Goal: Task Accomplishment & Management: Use online tool/utility

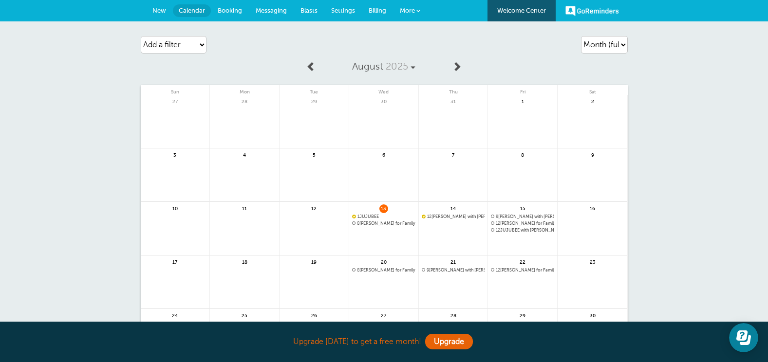
click at [163, 8] on span "New" at bounding box center [159, 10] width 14 height 7
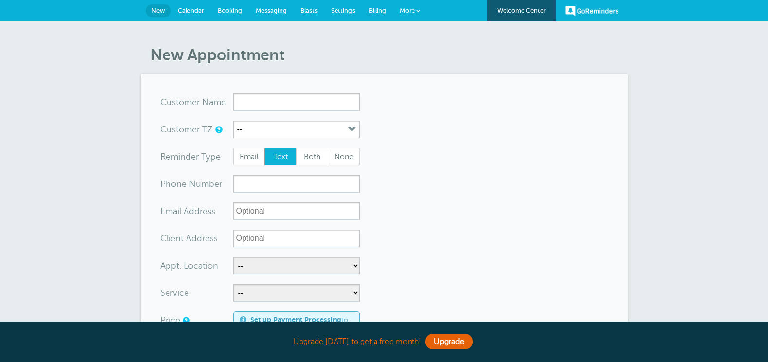
click at [322, 107] on input "x-no-autofill" at bounding box center [296, 102] width 127 height 18
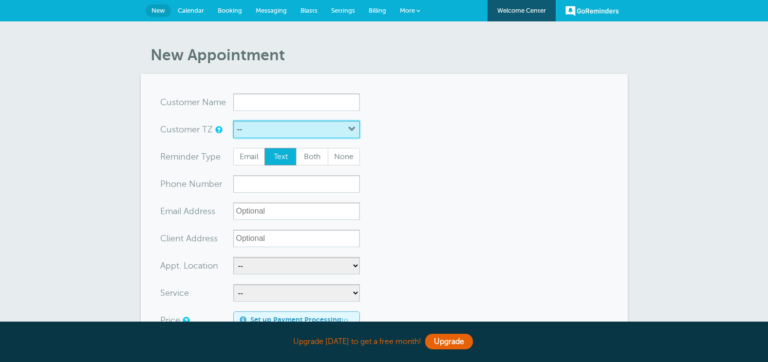
click at [348, 132] on icon "button" at bounding box center [352, 130] width 8 height 8
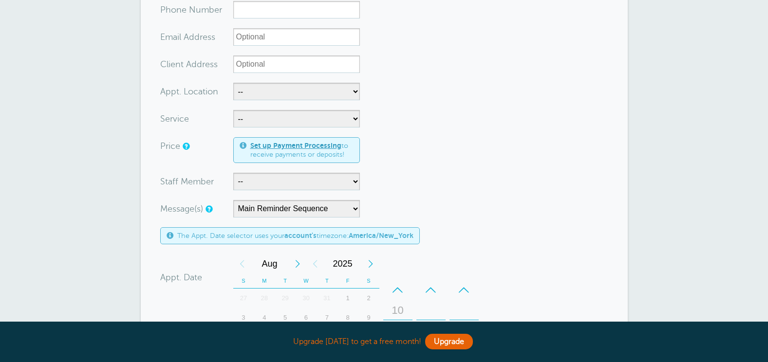
scroll to position [195, 0]
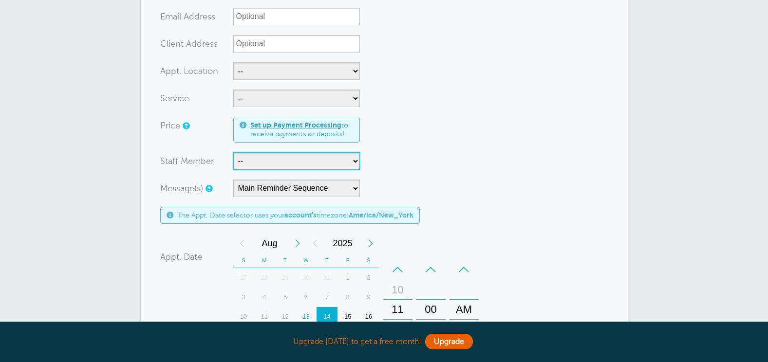
click at [285, 165] on select "-- [PERSON_NAME] [PERSON_NAME] [PERSON_NAME]" at bounding box center [296, 161] width 127 height 18
click at [295, 161] on select "-- [PERSON_NAME] [PERSON_NAME] [PERSON_NAME]" at bounding box center [296, 161] width 127 height 18
select select "21394"
click at [233, 152] on select "-- [PERSON_NAME] [PERSON_NAME] [PERSON_NAME]" at bounding box center [296, 161] width 127 height 18
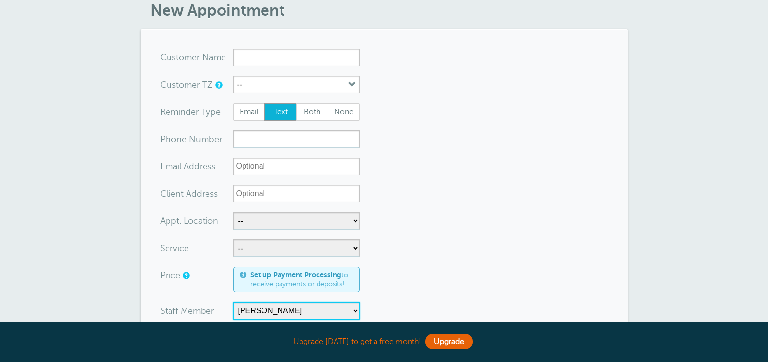
scroll to position [0, 0]
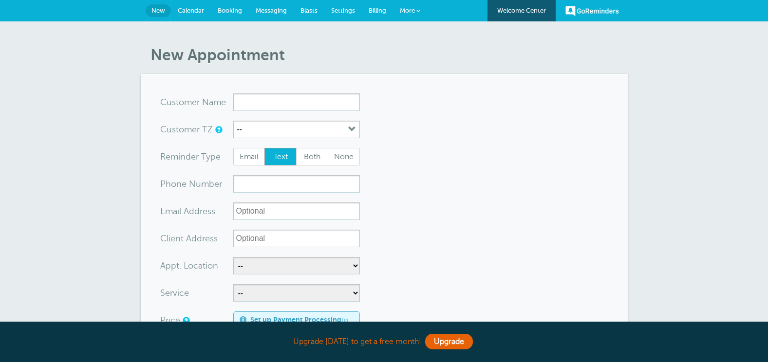
drag, startPoint x: 199, startPoint y: 11, endPoint x: 420, endPoint y: 37, distance: 222.0
click at [199, 11] on span "Calendar" at bounding box center [191, 10] width 26 height 7
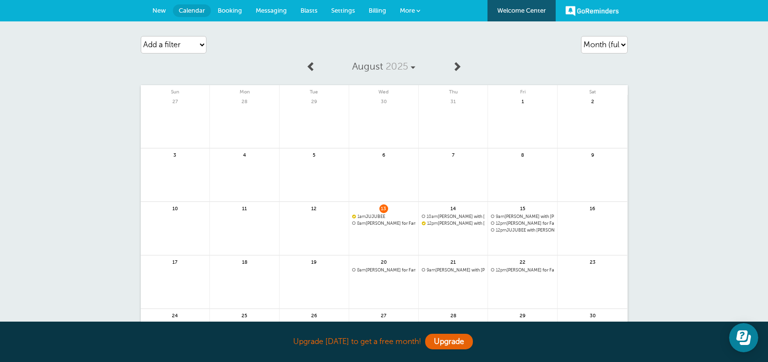
click at [163, 5] on link "New" at bounding box center [159, 10] width 27 height 21
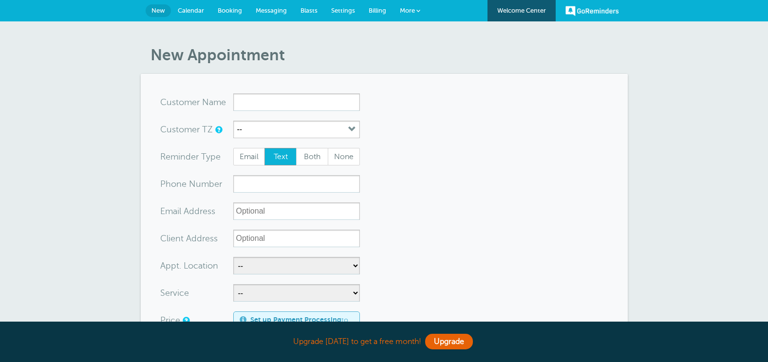
click at [234, 11] on span "Booking" at bounding box center [230, 10] width 24 height 7
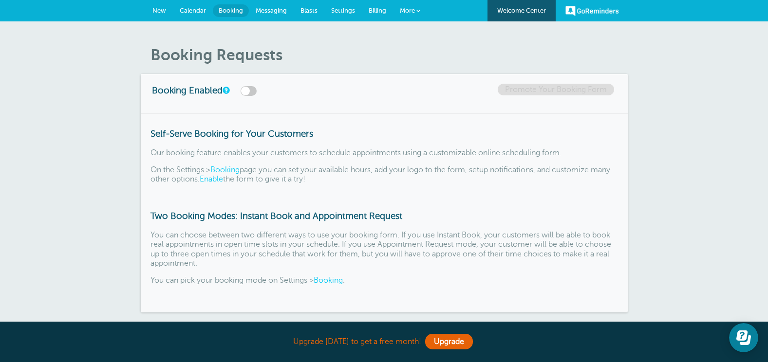
click at [188, 12] on span "Calendar" at bounding box center [193, 10] width 26 height 7
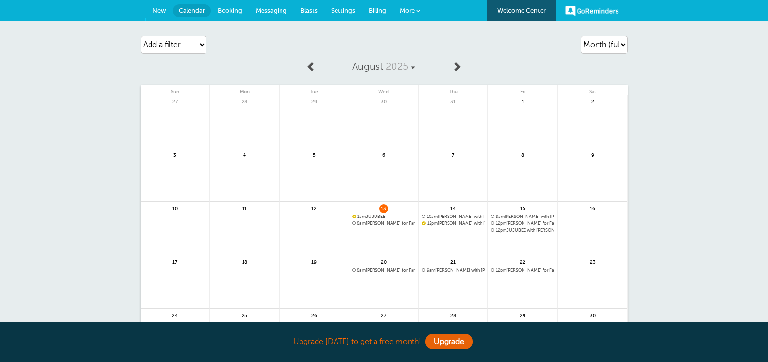
click at [163, 13] on span "New" at bounding box center [159, 10] width 14 height 7
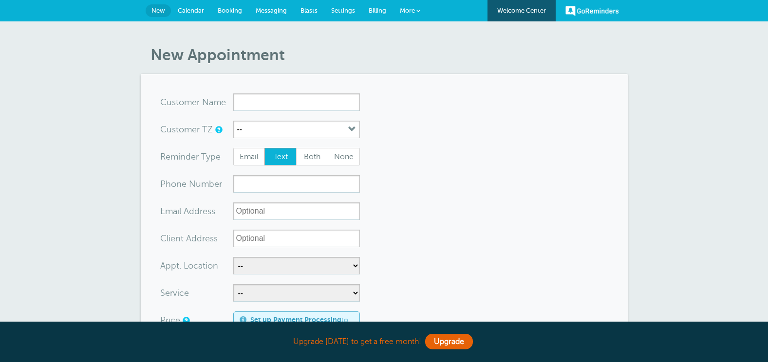
click at [187, 13] on span "Calendar" at bounding box center [191, 10] width 26 height 7
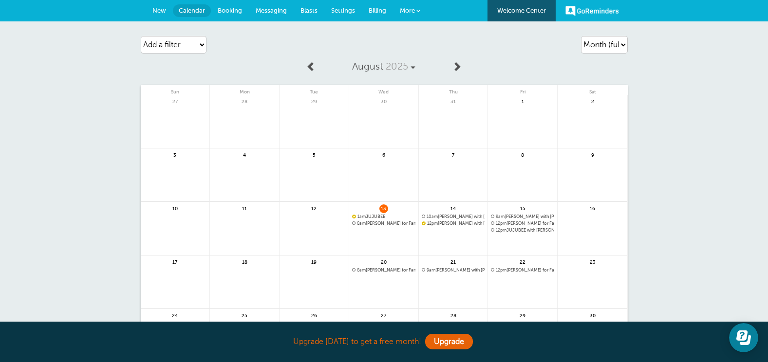
click at [228, 7] on span "Booking" at bounding box center [230, 10] width 24 height 7
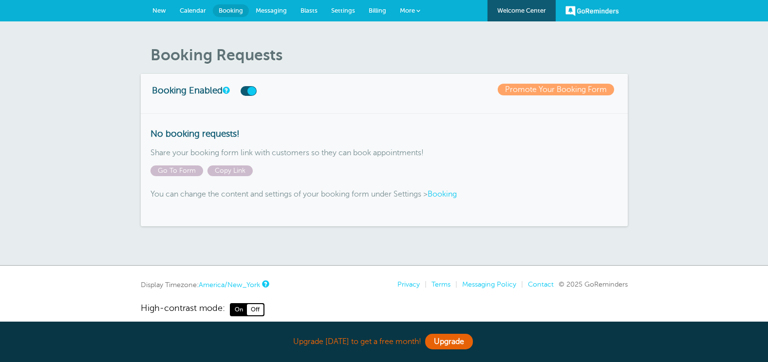
click at [269, 13] on span "Messaging" at bounding box center [271, 10] width 31 height 7
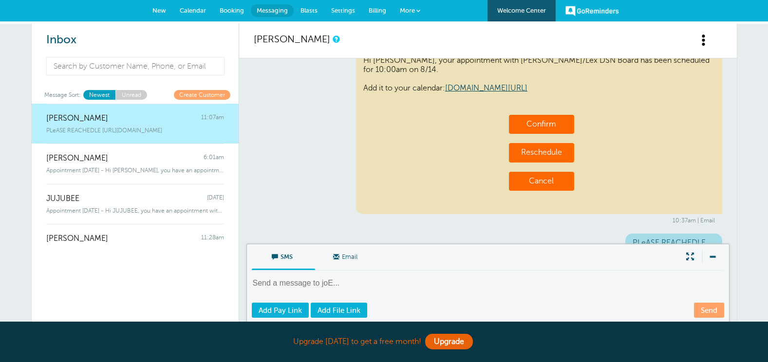
scroll to position [361, 0]
